Goal: Information Seeking & Learning: Learn about a topic

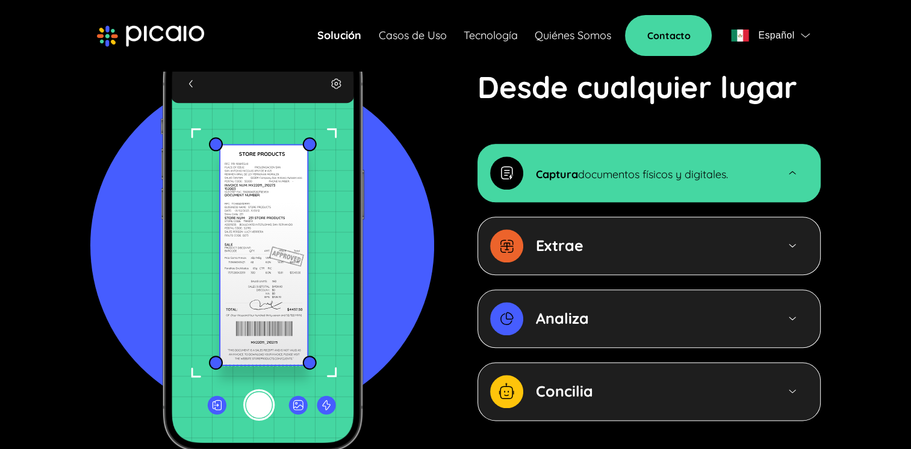
scroll to position [1324, 0]
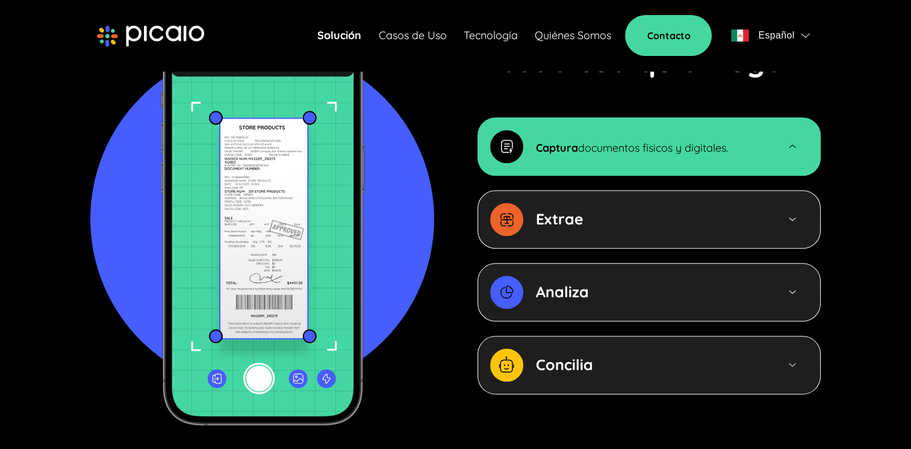
click at [560, 231] on div "Captura documentos físicos y digitales. Extrae Analiza Concilia" at bounding box center [648, 255] width 343 height 277
click at [571, 209] on strong "Extrae" at bounding box center [560, 218] width 48 height 19
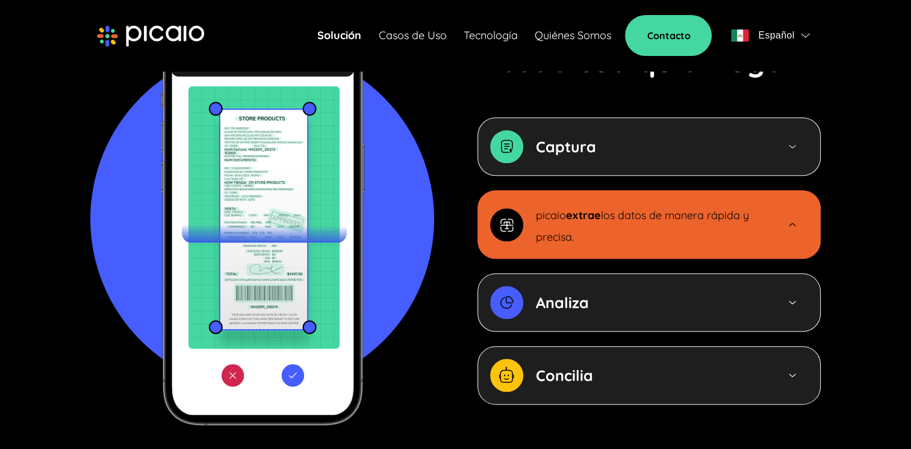
click at [556, 292] on p "Analiza" at bounding box center [562, 303] width 53 height 22
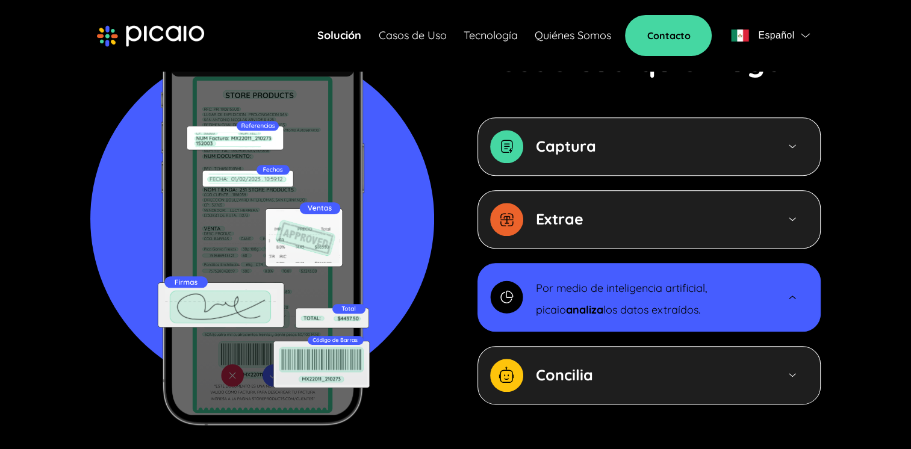
click at [554, 346] on div "Concilia" at bounding box center [648, 375] width 343 height 58
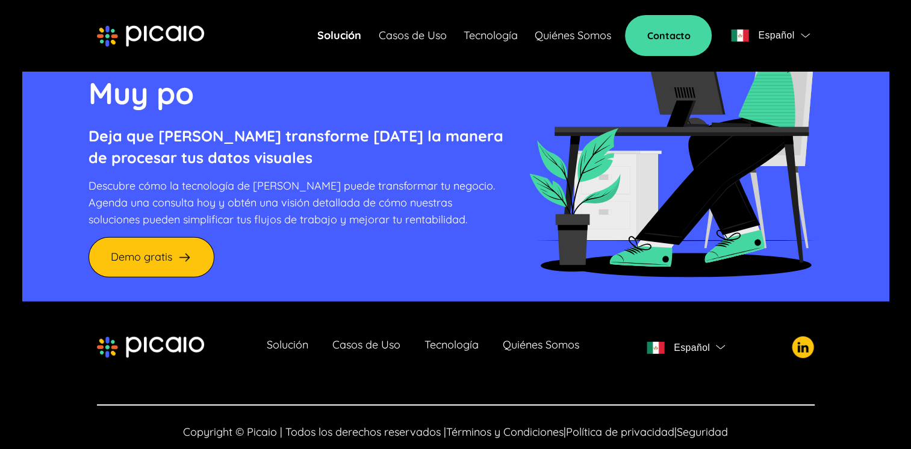
scroll to position [3363, 0]
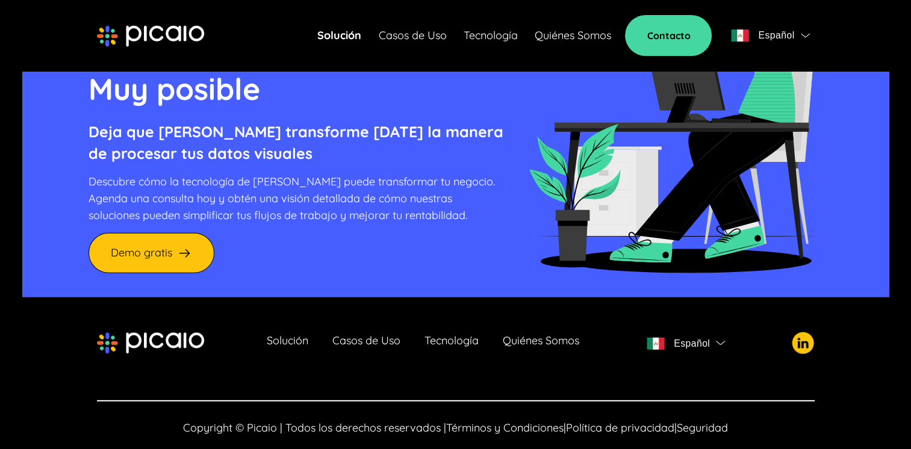
click at [450, 45] on div "Solución Casos de Uso Tecnología Quiénes Somos Contacto Español" at bounding box center [565, 35] width 497 height 41
click at [439, 40] on link "Casos de Uso" at bounding box center [412, 35] width 68 height 17
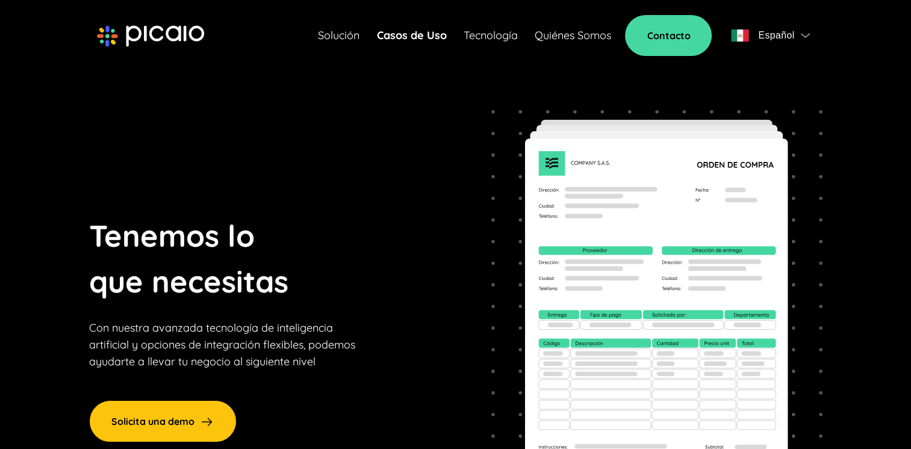
click at [495, 41] on link "Tecnología" at bounding box center [490, 35] width 54 height 17
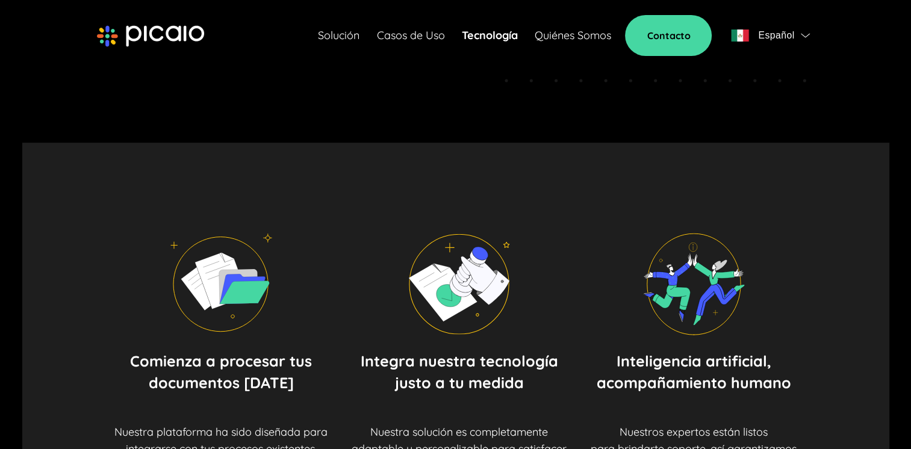
scroll to position [241, 0]
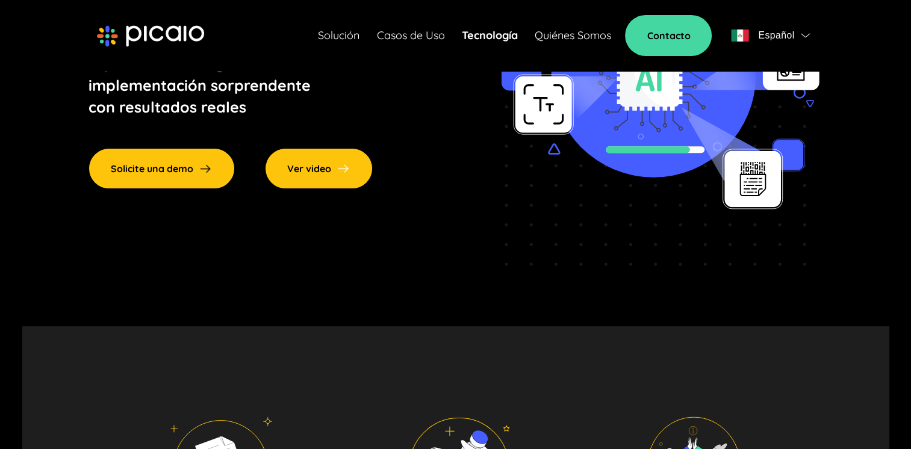
click at [309, 180] on div "Ver video" at bounding box center [319, 168] width 108 height 41
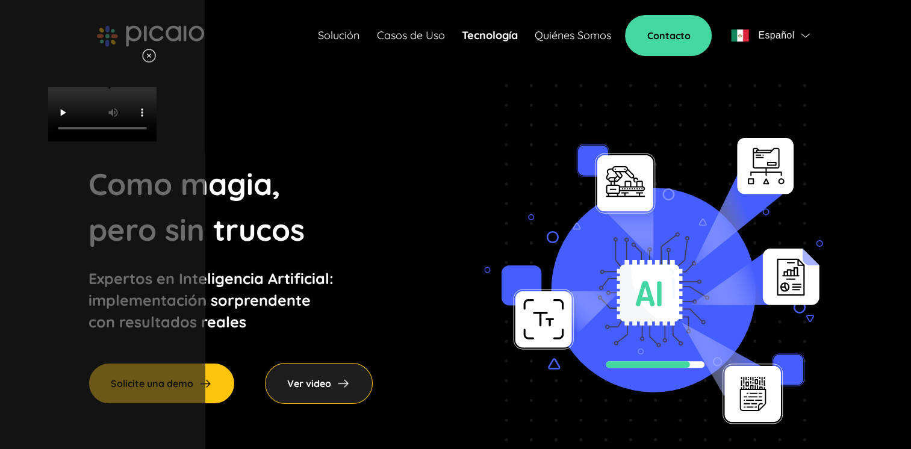
scroll to position [0, 0]
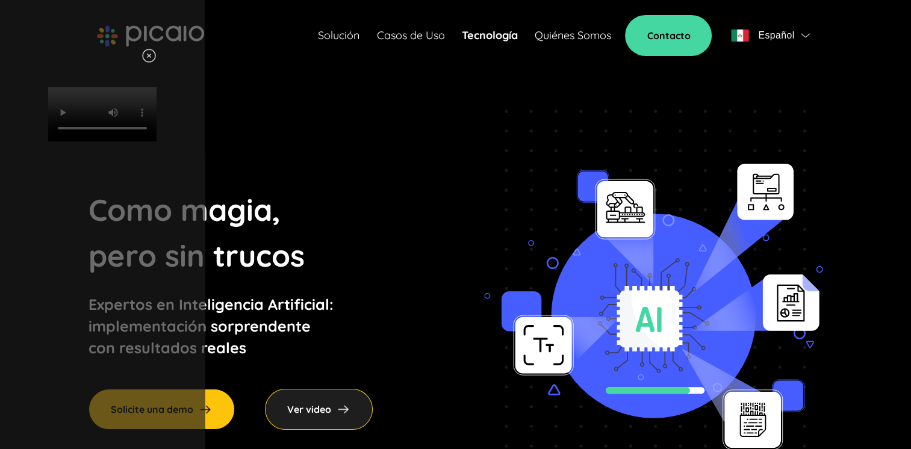
click at [156, 55] on img at bounding box center [148, 55] width 15 height 15
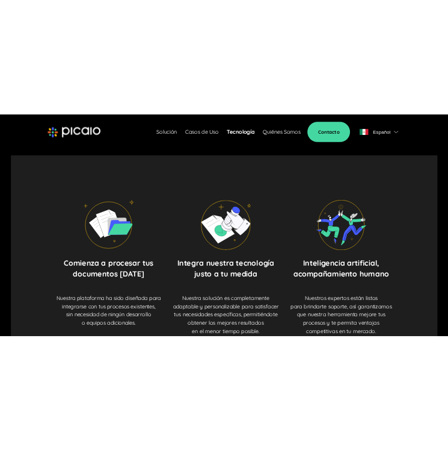
scroll to position [481, 0]
